Goal: Task Accomplishment & Management: Manage account settings

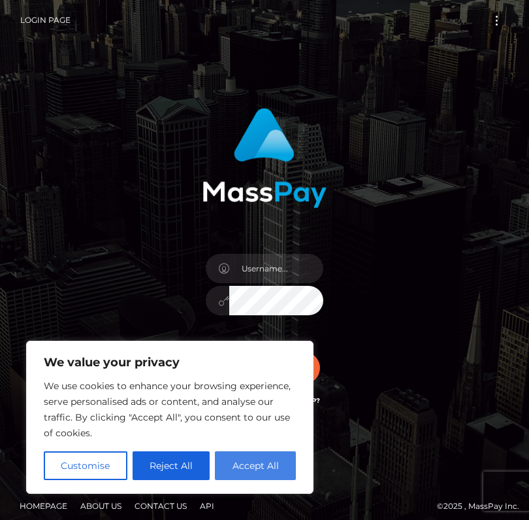
click at [250, 458] on button "Accept All" at bounding box center [255, 465] width 81 height 29
checkbox input "true"
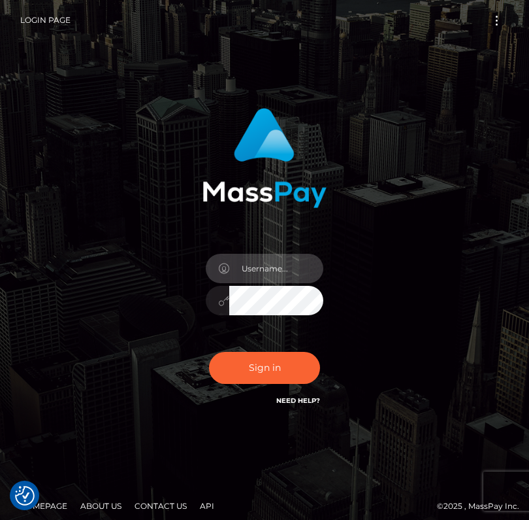
type input "[EMAIL_ADDRESS][DOMAIN_NAME]"
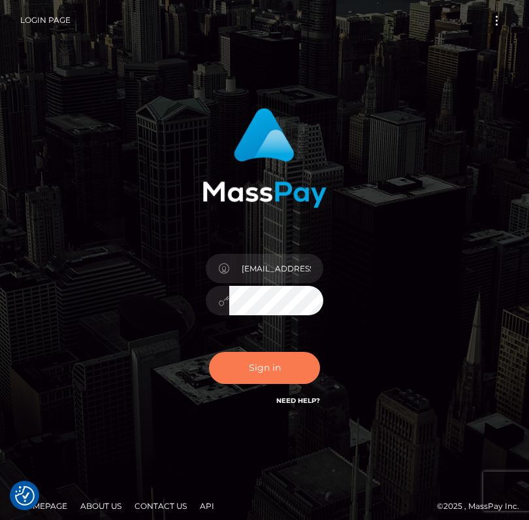
click at [267, 376] on button "Sign in" at bounding box center [264, 368] width 111 height 32
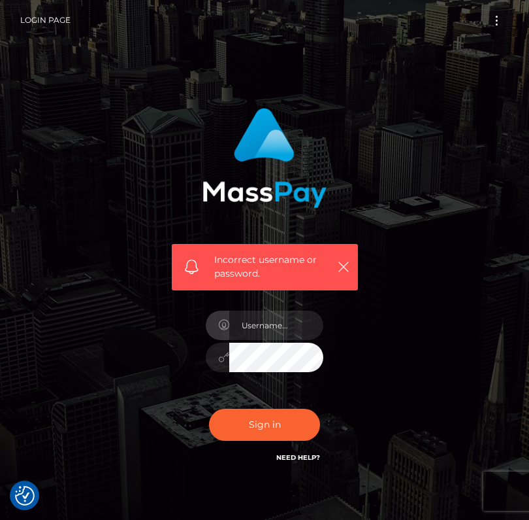
checkbox input "true"
type input "[EMAIL_ADDRESS][DOMAIN_NAME]"
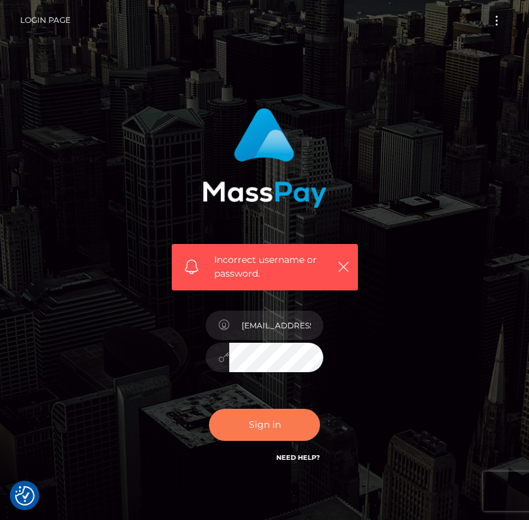
click at [267, 417] on button "Sign in" at bounding box center [264, 425] width 111 height 32
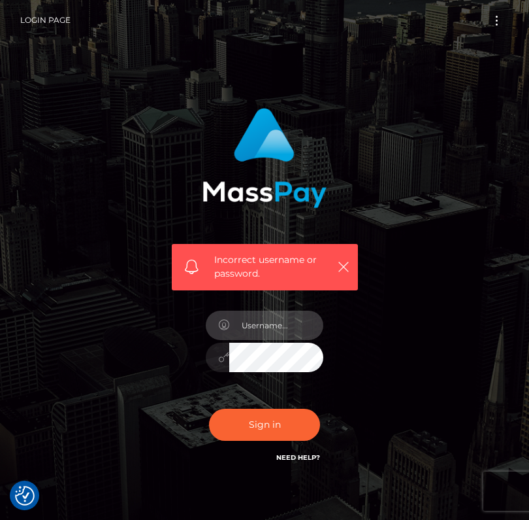
type input "madamesmeralda2@gmail.com"
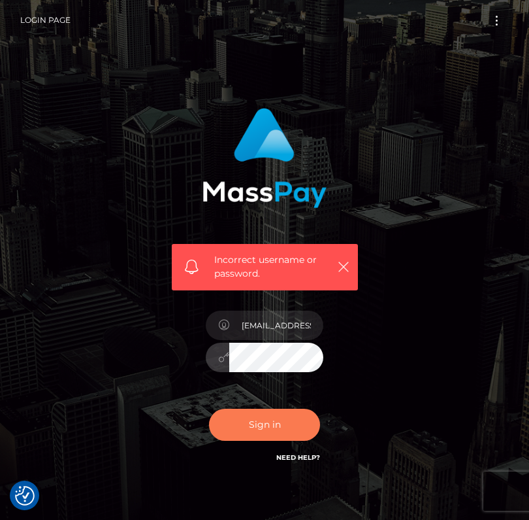
click at [260, 421] on button "Sign in" at bounding box center [264, 425] width 111 height 32
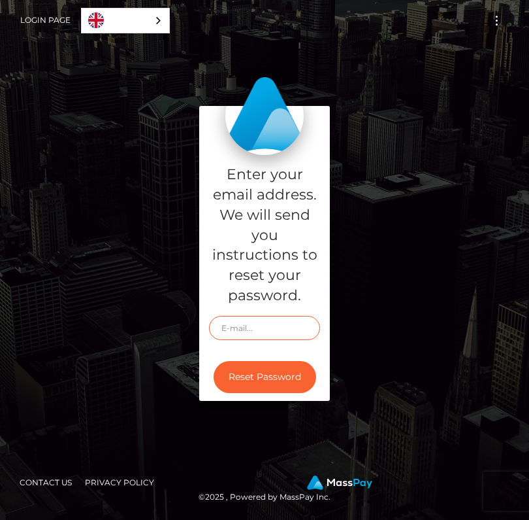
click at [258, 321] on input "text" at bounding box center [264, 328] width 111 height 24
type input "[EMAIL_ADDRESS][DOMAIN_NAME]"
click at [265, 375] on button "Reset Password" at bounding box center [265, 377] width 103 height 32
